Goal: Task Accomplishment & Management: Use online tool/utility

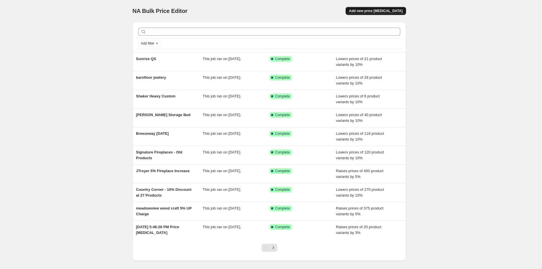
click at [392, 12] on span "Add new price [MEDICAL_DATA]" at bounding box center [376, 11] width 54 height 5
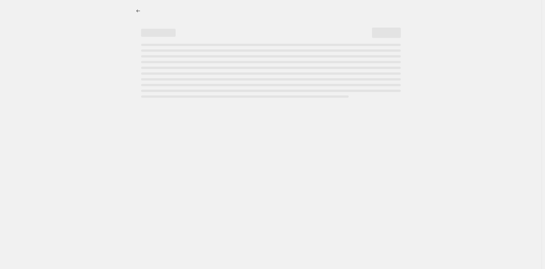
select select "percentage"
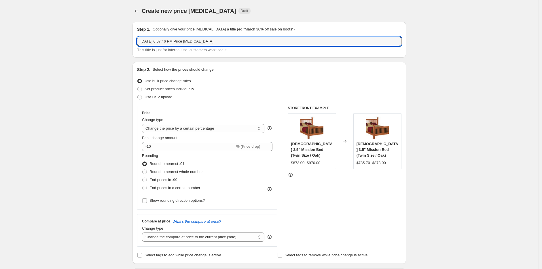
drag, startPoint x: 229, startPoint y: 41, endPoint x: 134, endPoint y: 36, distance: 95.1
click at [134, 36] on div "Step 1. Optionally give your price [MEDICAL_DATA] a title (eg "March 30% off sa…" at bounding box center [268, 40] width 273 height 36
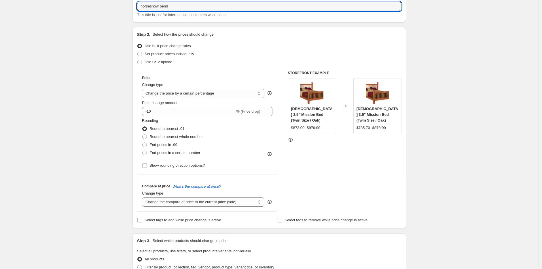
scroll to position [64, 0]
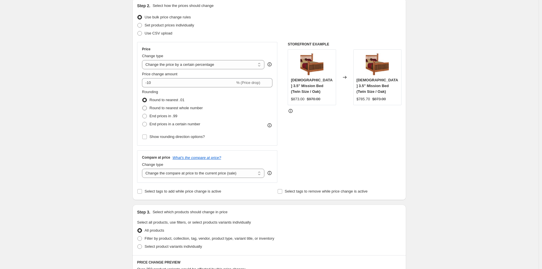
type input "horseshow bend"
click at [183, 108] on span "Round to nearest whole number" at bounding box center [175, 108] width 53 height 4
click at [142, 106] on input "Round to nearest whole number" at bounding box center [142, 106] width 0 height 0
radio input "true"
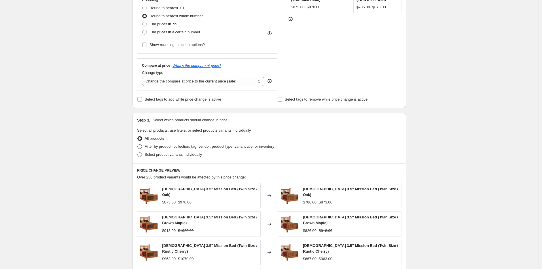
scroll to position [160, 0]
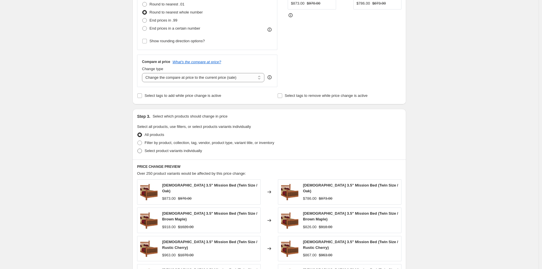
click at [145, 150] on label "Select product variants individually" at bounding box center [169, 151] width 65 height 8
click at [138, 149] on input "Select product variants individually" at bounding box center [137, 149] width 0 height 0
radio input "true"
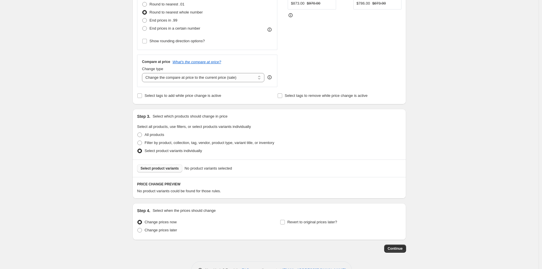
click at [156, 167] on span "Select product variants" at bounding box center [159, 168] width 38 height 5
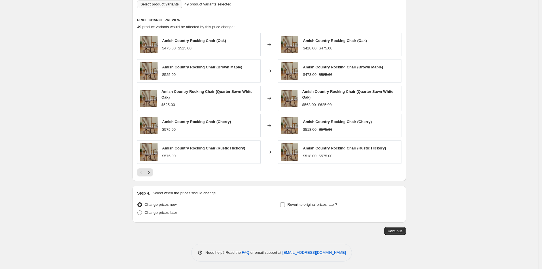
scroll to position [326, 0]
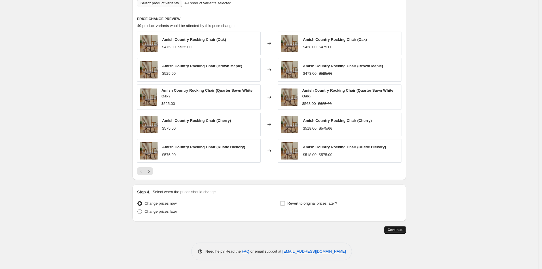
click at [401, 232] on span "Continue" at bounding box center [394, 230] width 15 height 5
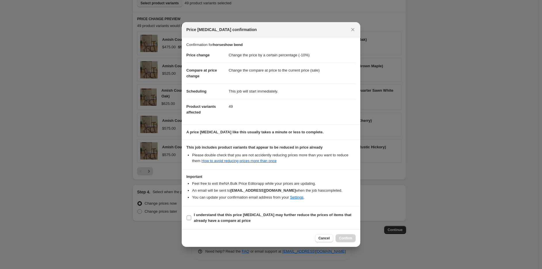
click at [186, 217] on input "I understand that this price [MEDICAL_DATA] may further reduce the prices of it…" at bounding box center [188, 218] width 5 height 5
checkbox input "true"
click at [342, 239] on span "Confirm" at bounding box center [345, 238] width 13 height 5
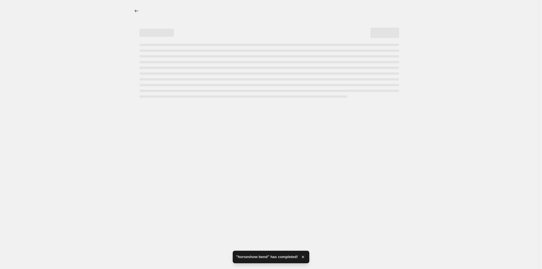
select select "percentage"
